Goal: Communication & Community: Share content

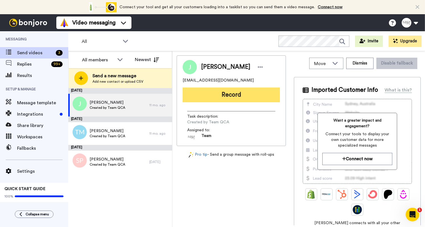
click at [210, 93] on button "Record" at bounding box center [230, 95] width 97 height 15
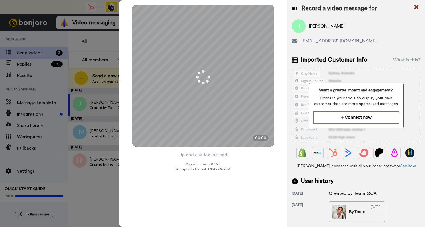
click at [415, 3] on icon at bounding box center [416, 6] width 6 height 7
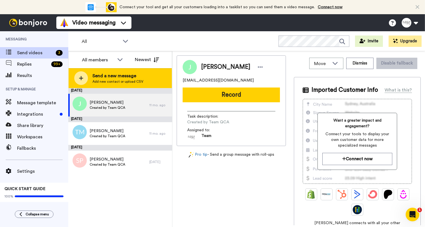
click at [118, 77] on span "Send a new message" at bounding box center [117, 75] width 51 height 7
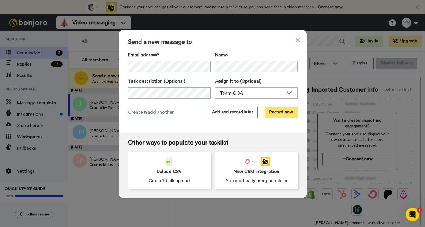
click at [287, 113] on button "Record now" at bounding box center [280, 112] width 33 height 11
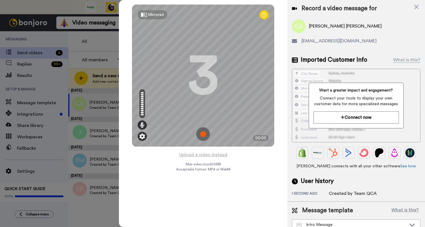
click at [143, 136] on img at bounding box center [142, 137] width 6 height 6
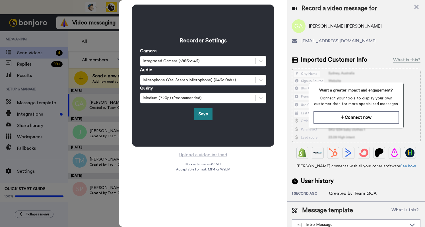
click at [201, 114] on button "Save" at bounding box center [203, 114] width 18 height 12
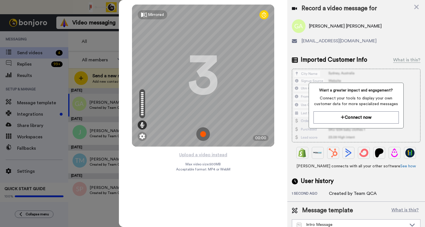
click at [204, 134] on img at bounding box center [203, 134] width 14 height 14
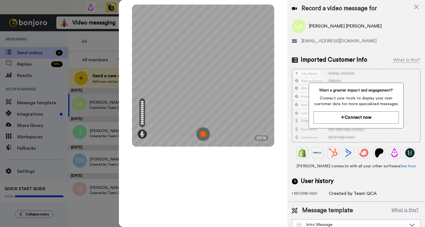
click at [198, 132] on img at bounding box center [203, 134] width 14 height 14
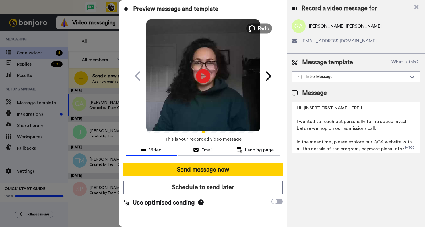
click at [267, 29] on span "Redo" at bounding box center [263, 27] width 12 height 7
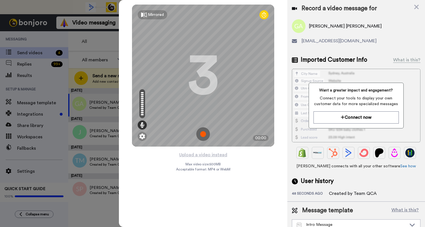
click at [205, 132] on img at bounding box center [203, 134] width 14 height 14
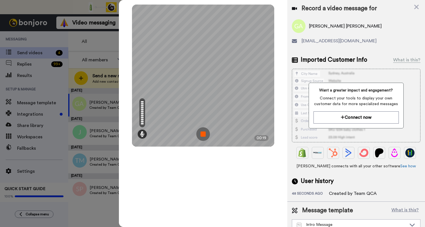
click at [206, 133] on img at bounding box center [203, 134] width 14 height 14
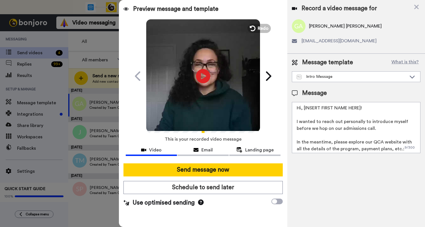
drag, startPoint x: 302, startPoint y: 109, endPoint x: 363, endPoint y: 107, distance: 61.1
click at [363, 107] on textarea "Hi, [INSERT FIRST NAME HERE]! I wanted to reach out personally to introduce mys…" at bounding box center [356, 127] width 128 height 51
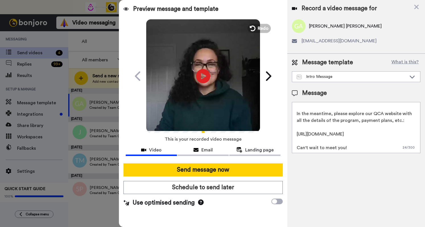
scroll to position [29, 0]
click at [372, 146] on textarea "Hi [PERSON_NAME]! I wanted to reach out personally to introduce myself before w…" at bounding box center [356, 127] width 128 height 51
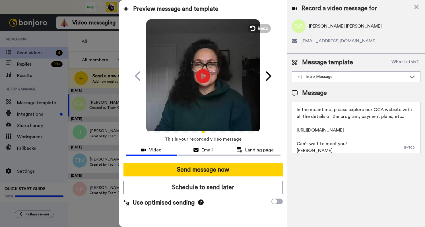
type textarea "Hi [PERSON_NAME]! I wanted to reach out personally to introduce myself before w…"
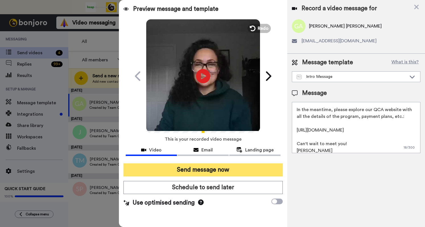
click at [213, 167] on button "Send message now" at bounding box center [202, 169] width 159 height 13
